Goal: Task Accomplishment & Management: Use online tool/utility

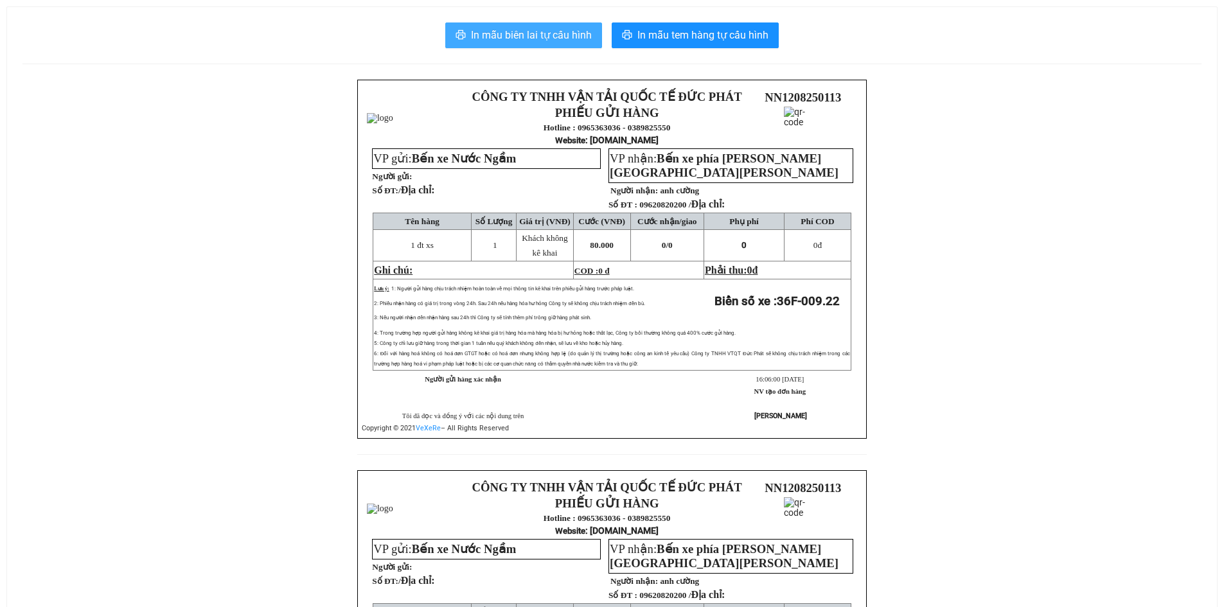
click at [538, 40] on span "In mẫu biên lai tự cấu hình" at bounding box center [531, 35] width 121 height 16
click at [572, 33] on span "In mẫu biên lai tự cấu hình" at bounding box center [531, 35] width 121 height 16
click at [517, 33] on span "In mẫu biên lai tự cấu hình" at bounding box center [531, 35] width 121 height 16
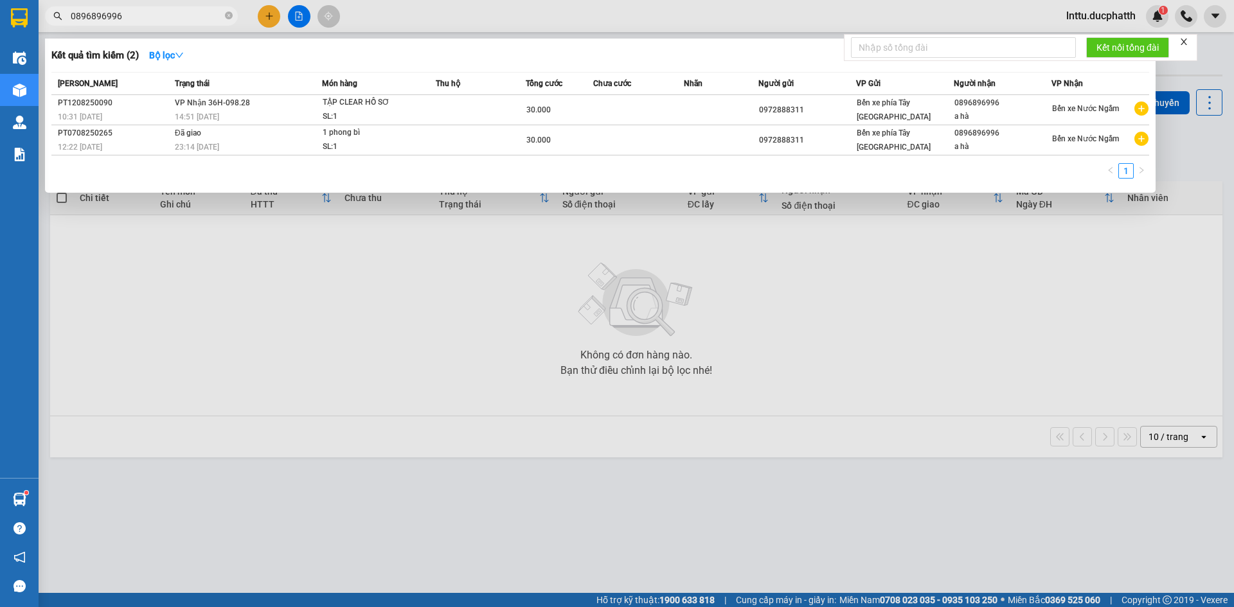
drag, startPoint x: 297, startPoint y: 260, endPoint x: 296, endPoint y: 253, distance: 7.2
click at [297, 258] on div at bounding box center [617, 303] width 1234 height 607
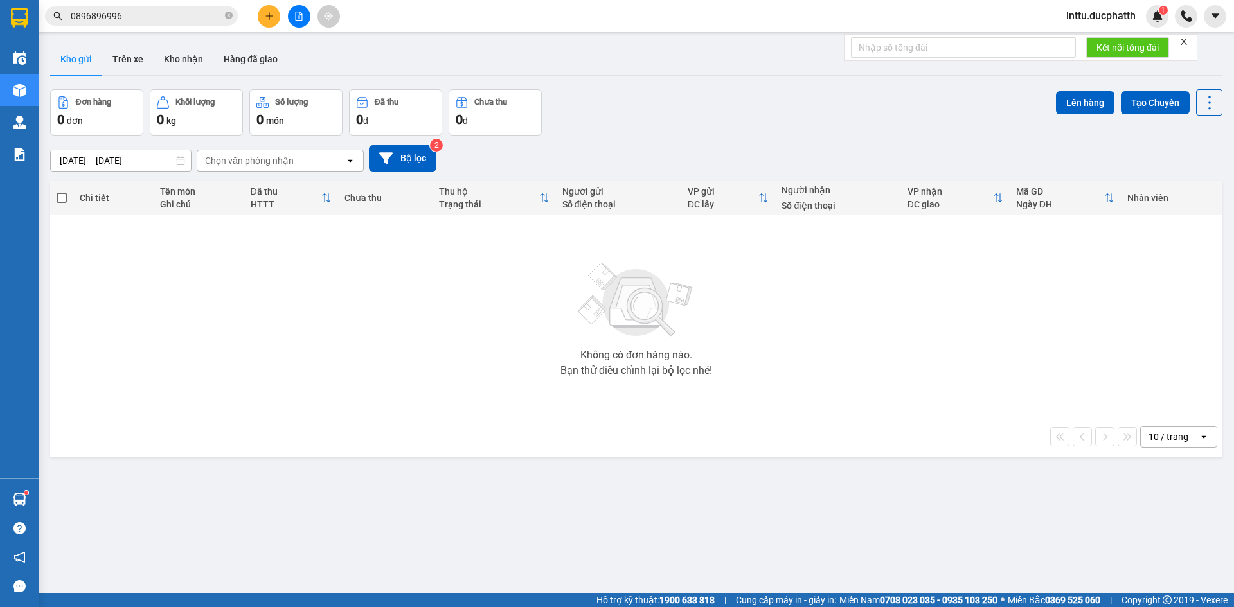
click at [297, 21] on button at bounding box center [299, 16] width 22 height 22
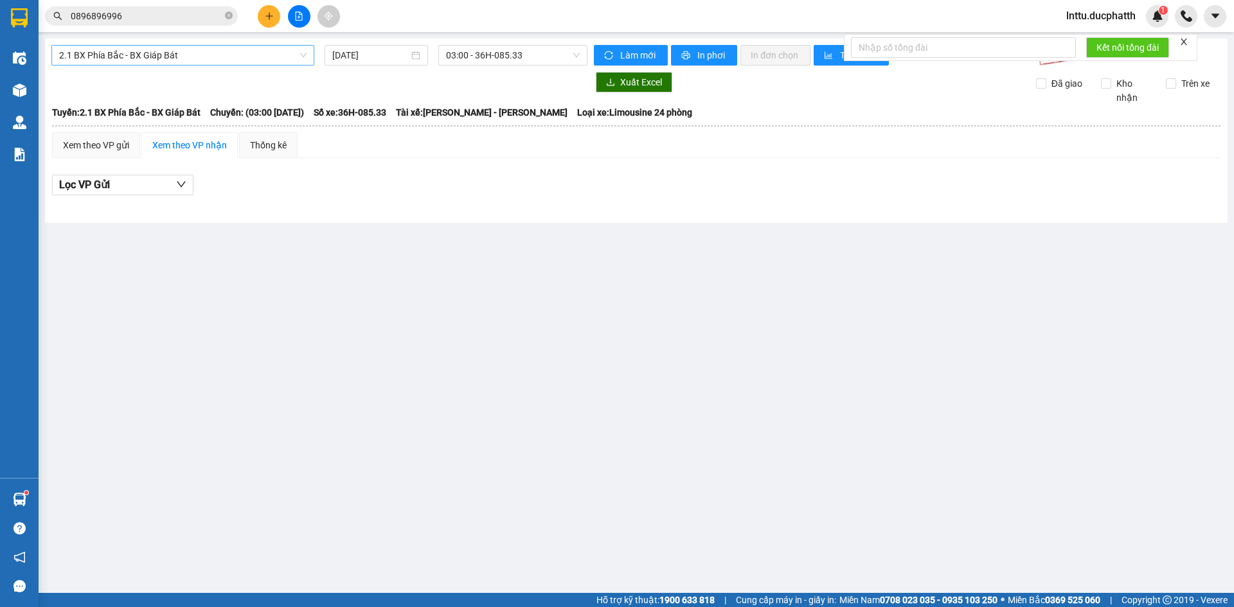
click at [148, 58] on span "2.1 BX Phía Bắc - BX Giáp Bát" at bounding box center [182, 55] width 247 height 19
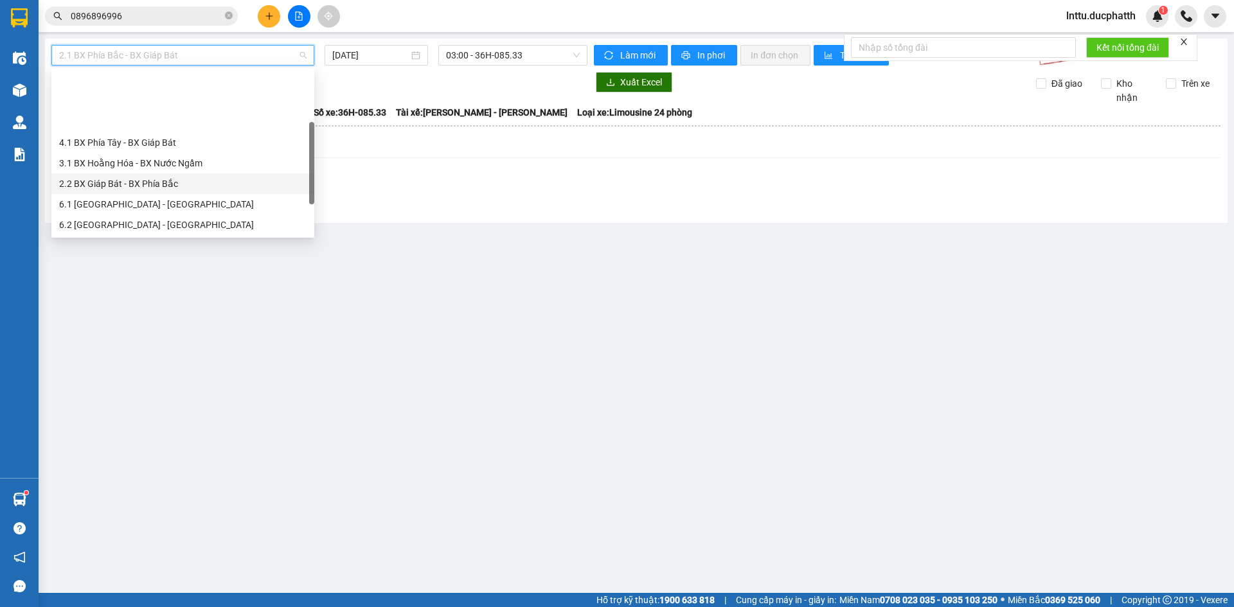
scroll to position [64, 0]
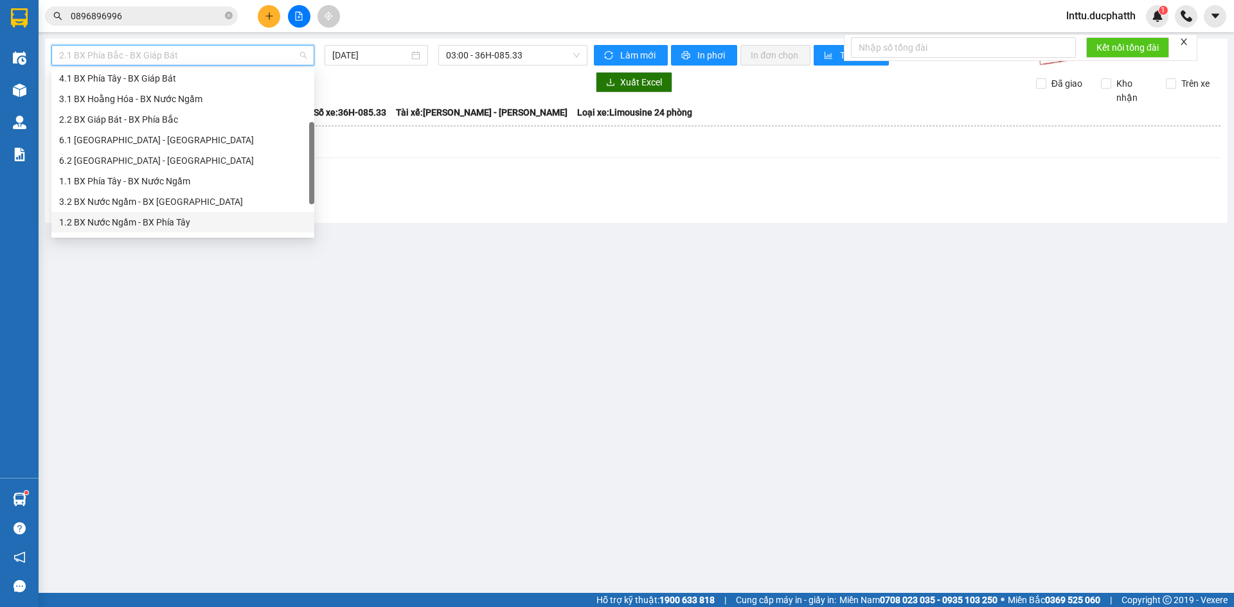
click at [181, 220] on div "1.2 BX Nước Ngầm - BX Phía Tây" at bounding box center [182, 222] width 247 height 14
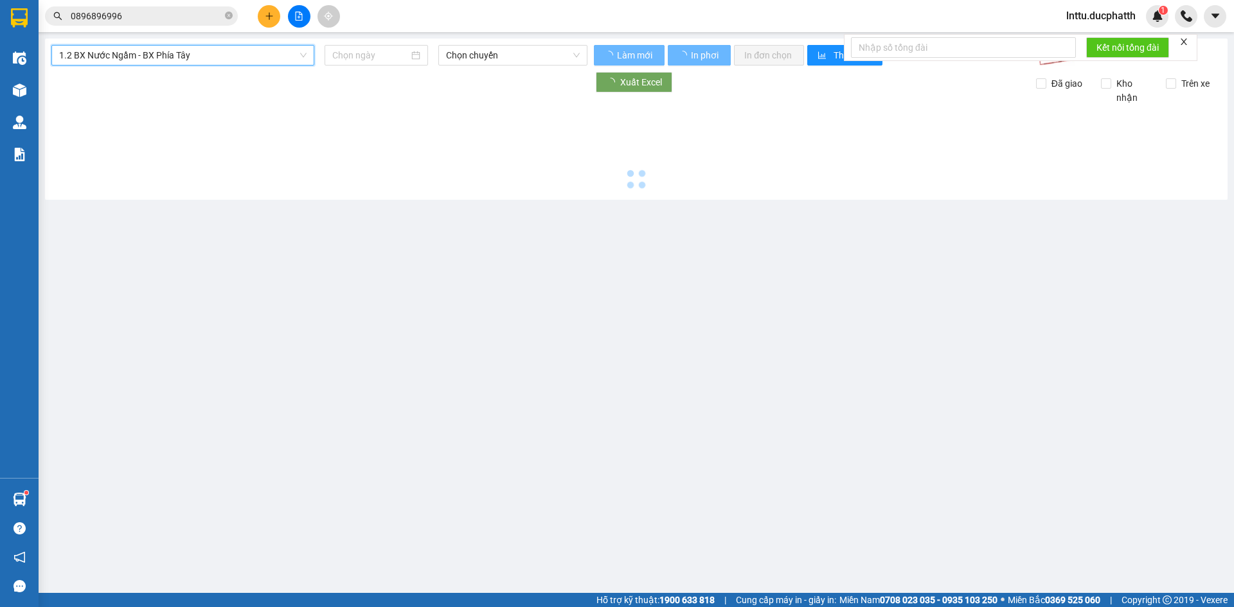
type input "12/08/2025"
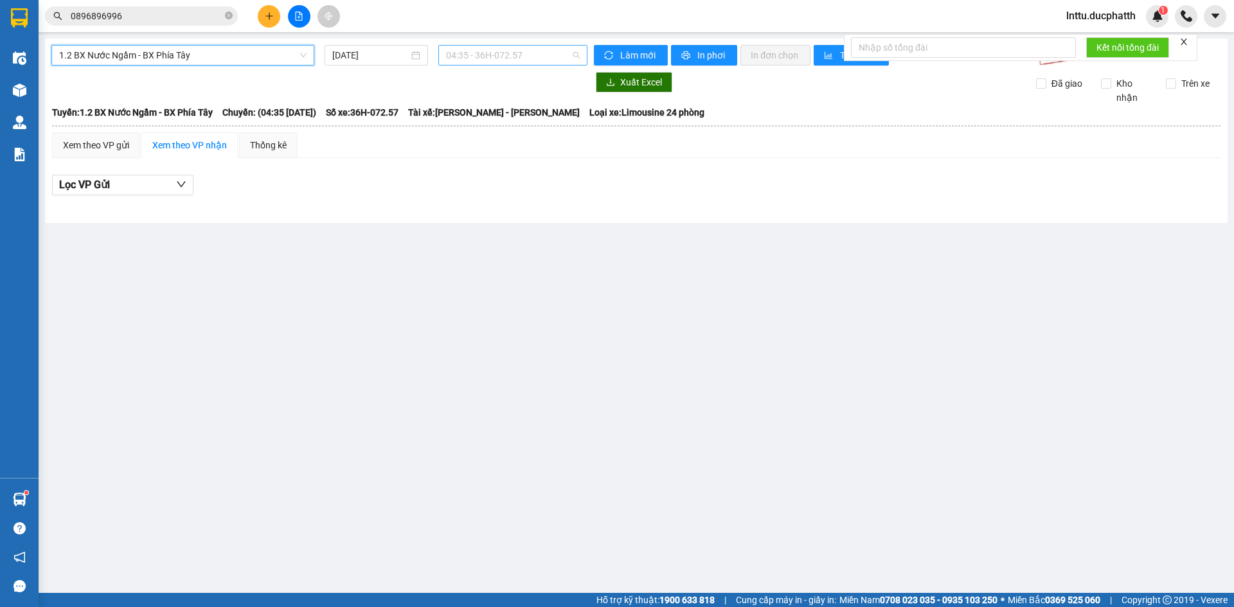
click at [490, 62] on span "04:35 - 36H-072.57" at bounding box center [513, 55] width 134 height 19
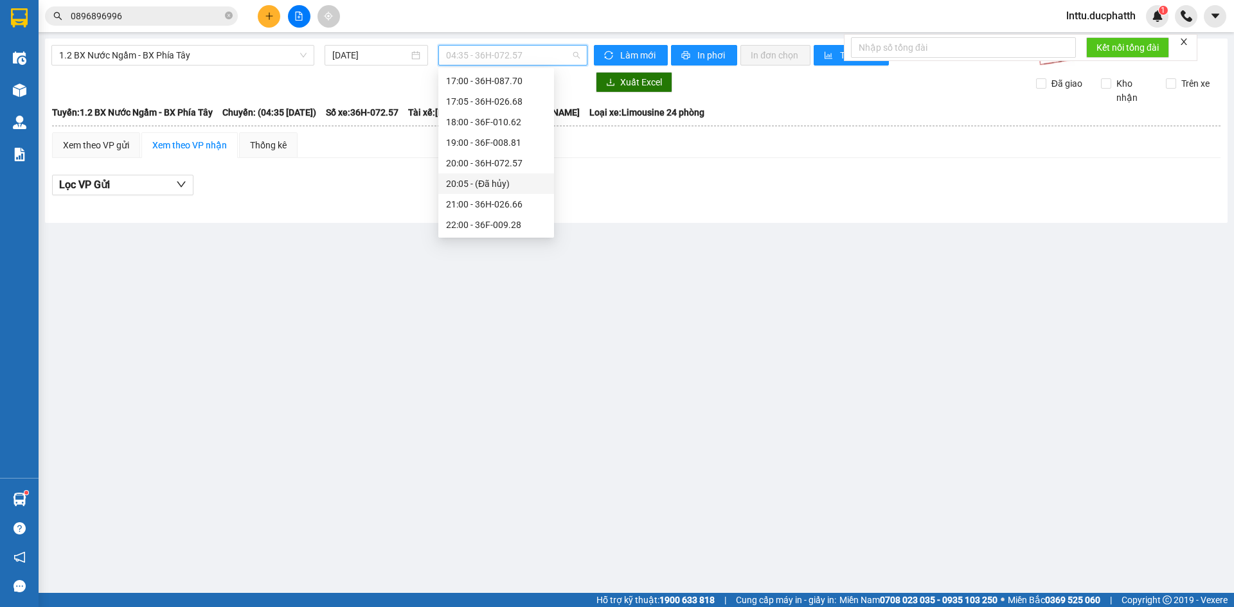
scroll to position [347, 0]
click at [504, 102] on div "16:00 - 36F-009.22" at bounding box center [496, 104] width 100 height 14
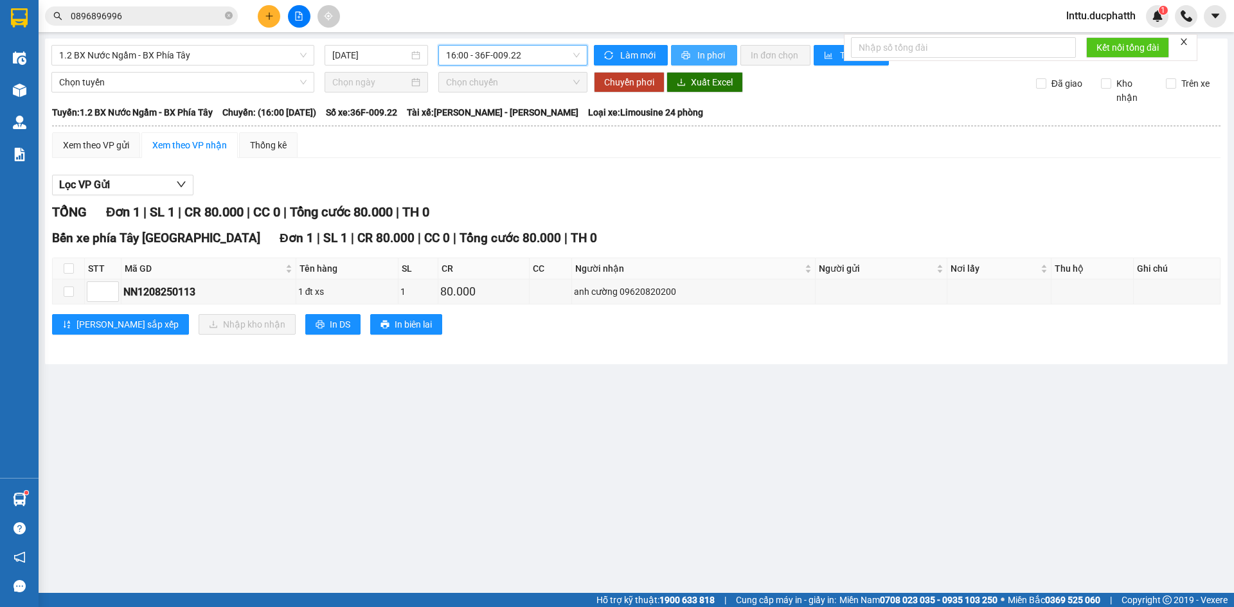
click at [704, 60] on span "In phơi" at bounding box center [712, 55] width 30 height 14
click at [422, 477] on main "1.2 BX Nước Ngầm - BX Phía Tây 12/08/2025 16:00 - 36F-009.22 Làm mới In phơi In…" at bounding box center [617, 296] width 1234 height 593
